Goal: Find specific page/section: Find specific page/section

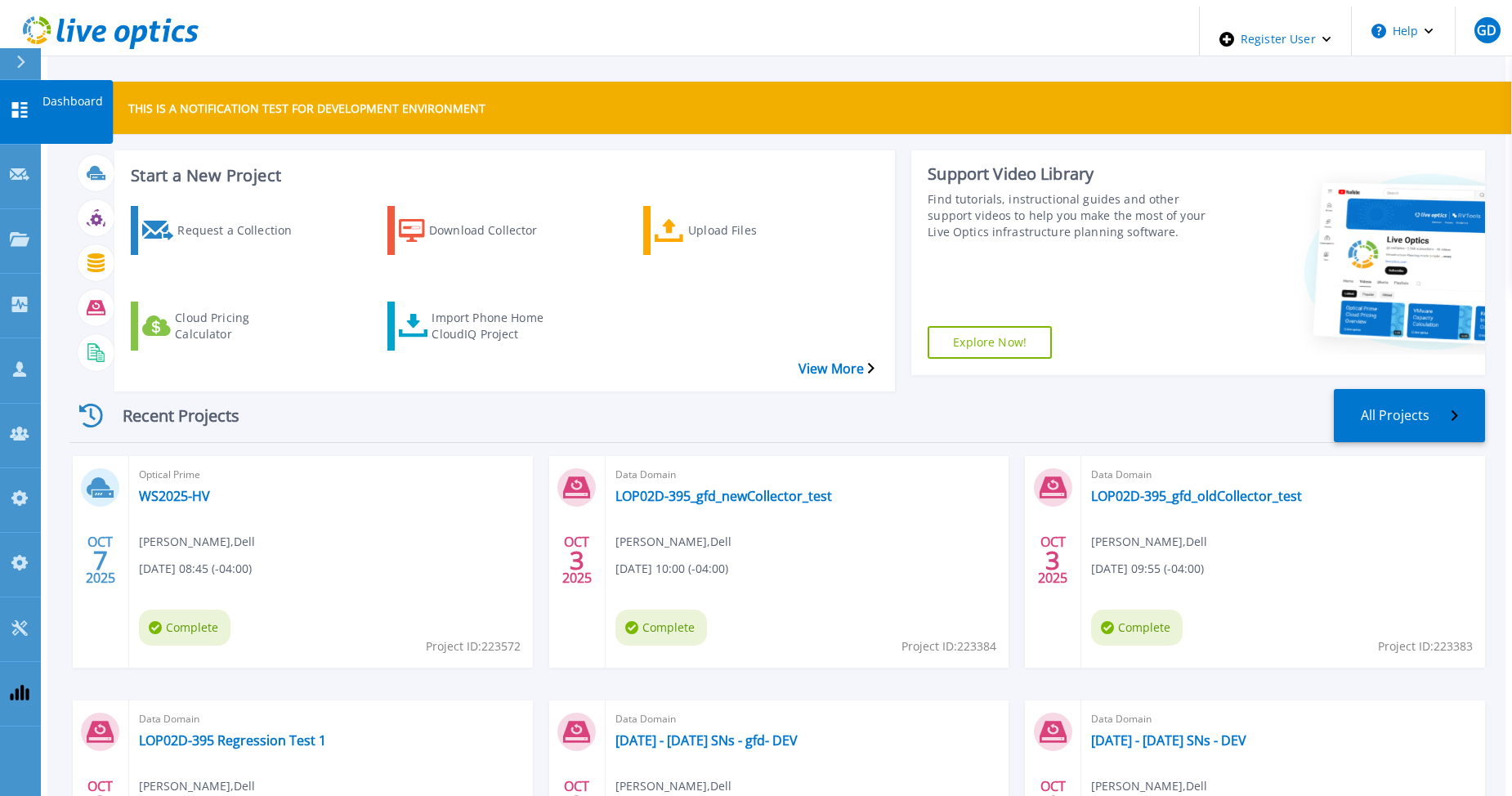
click at [31, 103] on link "Dashboard Dashboard" at bounding box center [20, 111] width 41 height 64
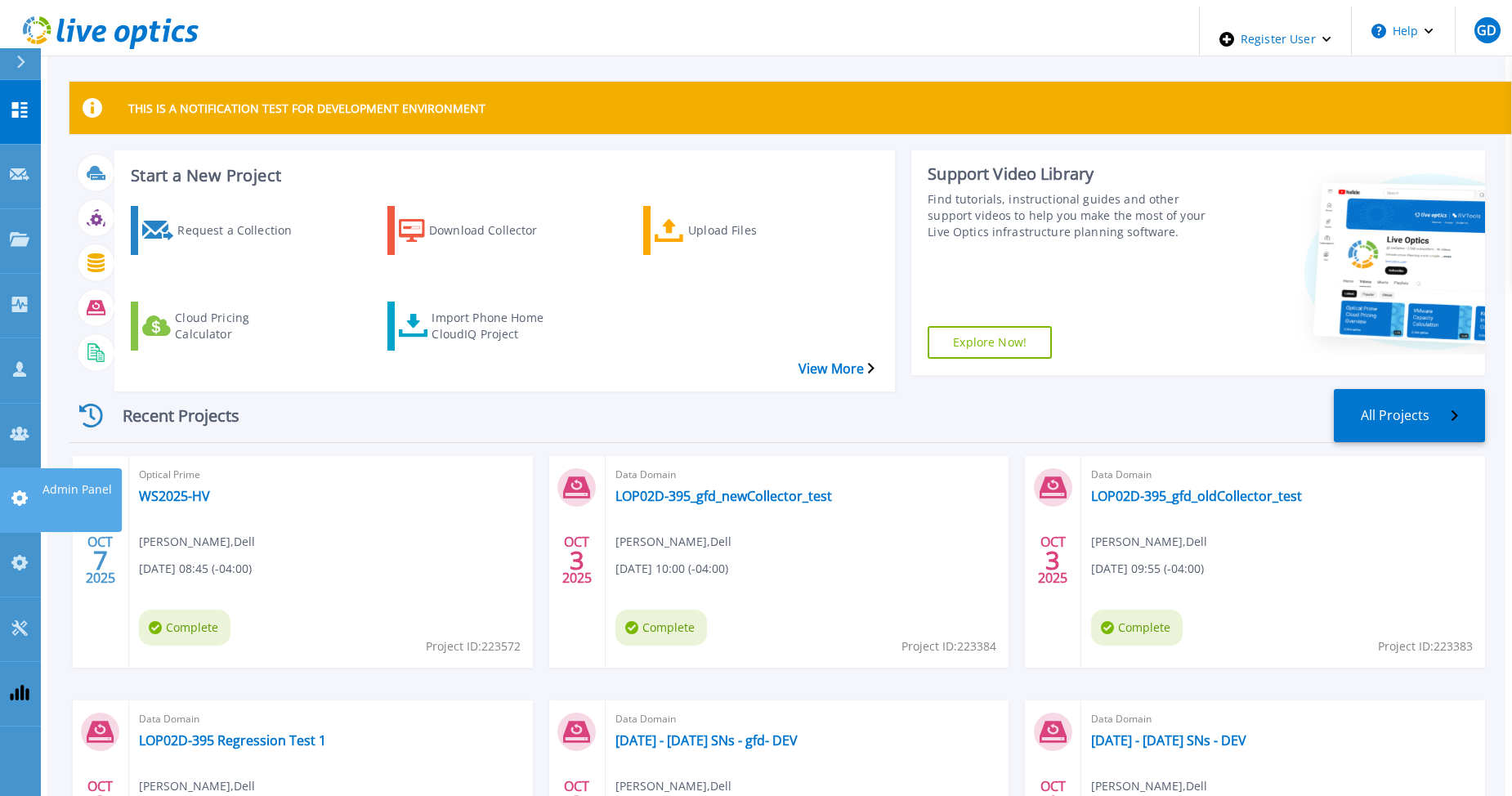
click at [30, 468] on link "Admin Panel Admin Panel" at bounding box center [20, 500] width 41 height 64
